Goal: Find specific page/section: Find specific page/section

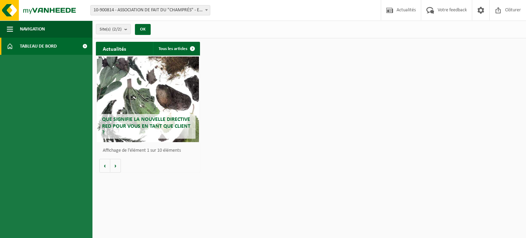
click at [178, 9] on span "10-900814 - ASSOCIATION DE FAIT DU "CHAMPRÉS" - EUGIES" at bounding box center [150, 10] width 119 height 10
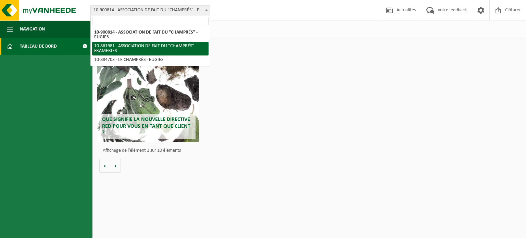
select select "100957"
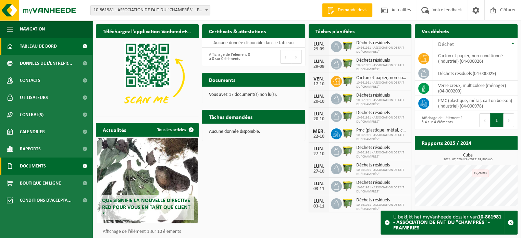
click at [29, 166] on span "Documents" at bounding box center [33, 166] width 26 height 17
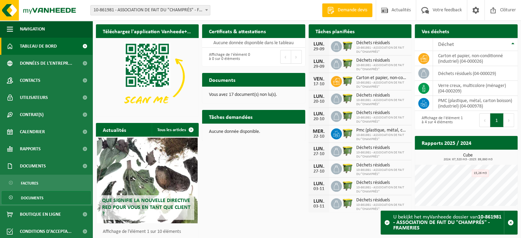
click at [33, 199] on span "Documents" at bounding box center [32, 197] width 23 height 13
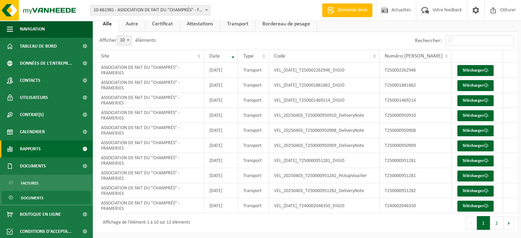
click at [33, 148] on span "Rapports" at bounding box center [30, 148] width 21 height 17
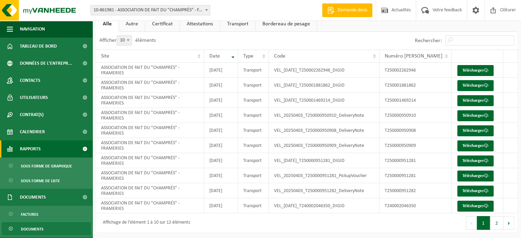
click at [65, 149] on link "Rapports" at bounding box center [46, 148] width 92 height 17
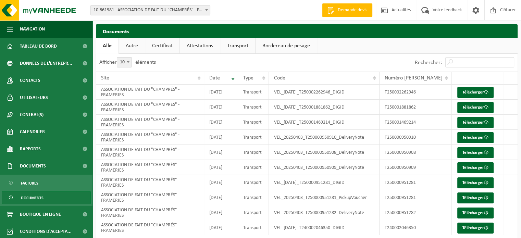
click at [198, 46] on link "Attestations" at bounding box center [200, 46] width 40 height 16
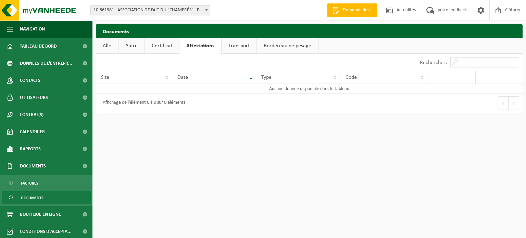
click at [159, 45] on link "Certificat" at bounding box center [162, 46] width 34 height 16
click at [131, 47] on link "Autre" at bounding box center [131, 46] width 26 height 16
click at [195, 44] on link "Attestations" at bounding box center [200, 46] width 40 height 16
click at [241, 45] on link "Transport" at bounding box center [239, 46] width 35 height 16
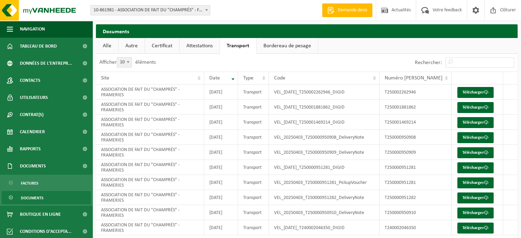
click at [289, 45] on link "Bordereau de pesage" at bounding box center [286, 46] width 61 height 16
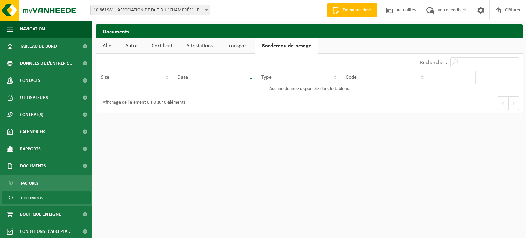
click at [236, 48] on link "Transport" at bounding box center [237, 46] width 35 height 16
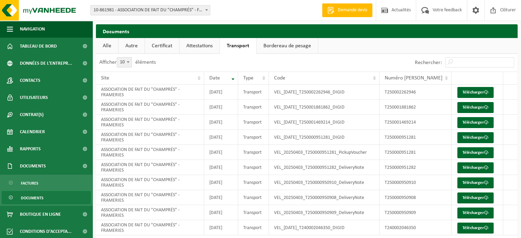
click at [196, 49] on link "Attestations" at bounding box center [199, 46] width 40 height 16
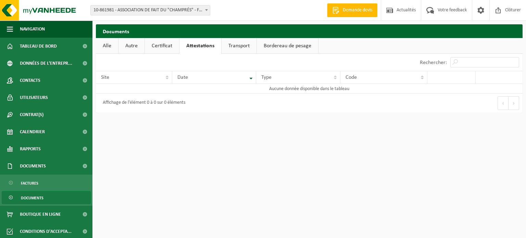
drag, startPoint x: 160, startPoint y: 49, endPoint x: 155, endPoint y: 49, distance: 4.1
click at [159, 49] on link "Certificat" at bounding box center [162, 46] width 34 height 16
click at [134, 48] on link "Autre" at bounding box center [131, 46] width 26 height 16
click at [109, 49] on link "Alle" at bounding box center [107, 46] width 22 height 16
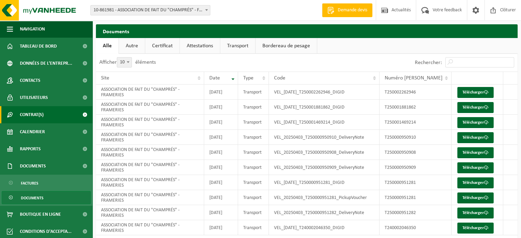
click at [41, 113] on span "Contrat(s)" at bounding box center [32, 114] width 24 height 17
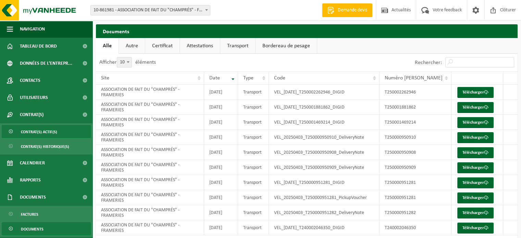
click at [48, 131] on span "Contrat(s) actif(s)" at bounding box center [39, 131] width 36 height 13
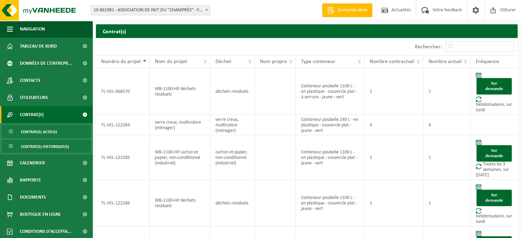
click at [56, 146] on span "Contrat(s) historique(s)" at bounding box center [45, 146] width 48 height 13
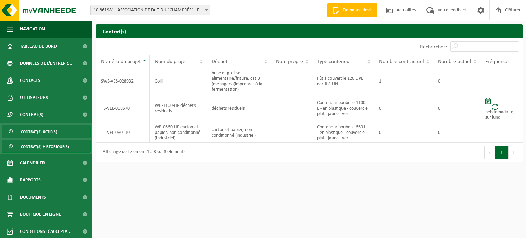
click at [41, 133] on span "Contrat(s) actif(s)" at bounding box center [39, 131] width 36 height 13
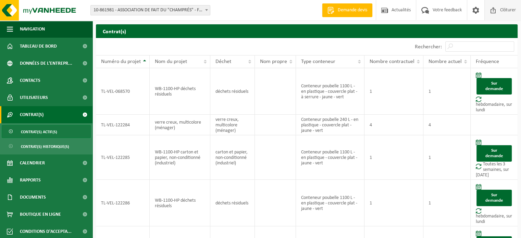
click at [498, 8] on span "Clôturer" at bounding box center [507, 10] width 19 height 20
